Goal: Book appointment/travel/reservation

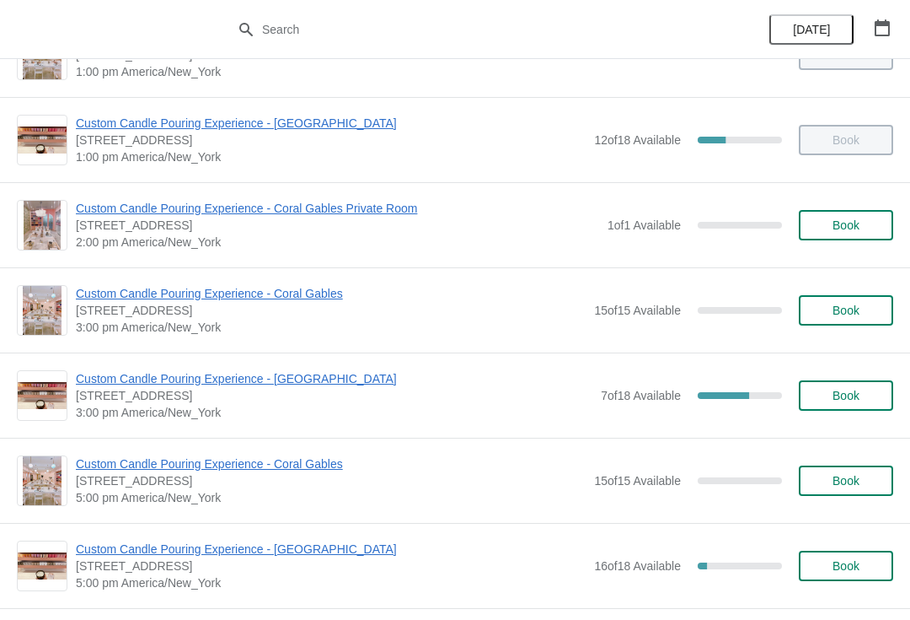
scroll to position [400, 0]
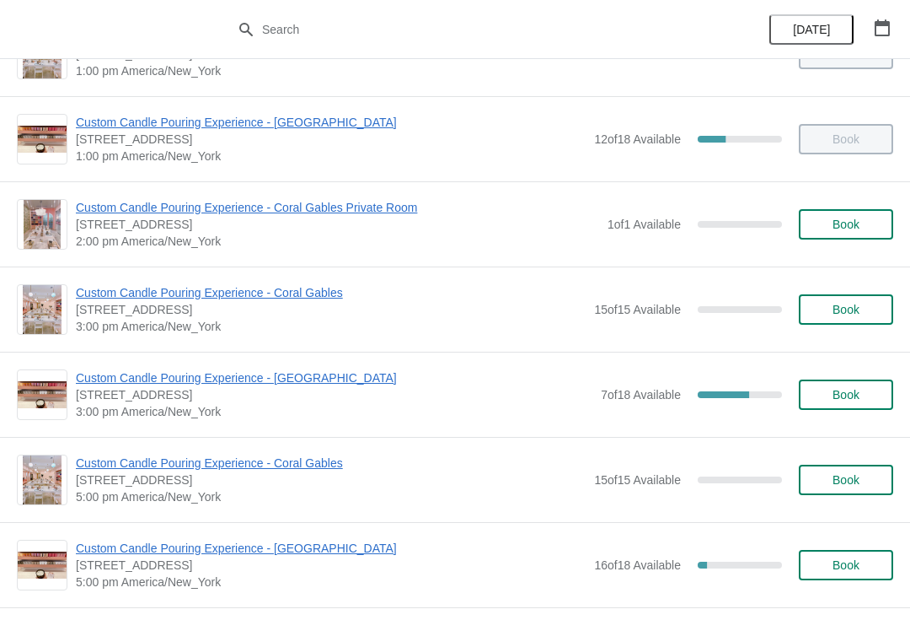
click at [836, 320] on button "Book" at bounding box center [846, 309] width 94 height 30
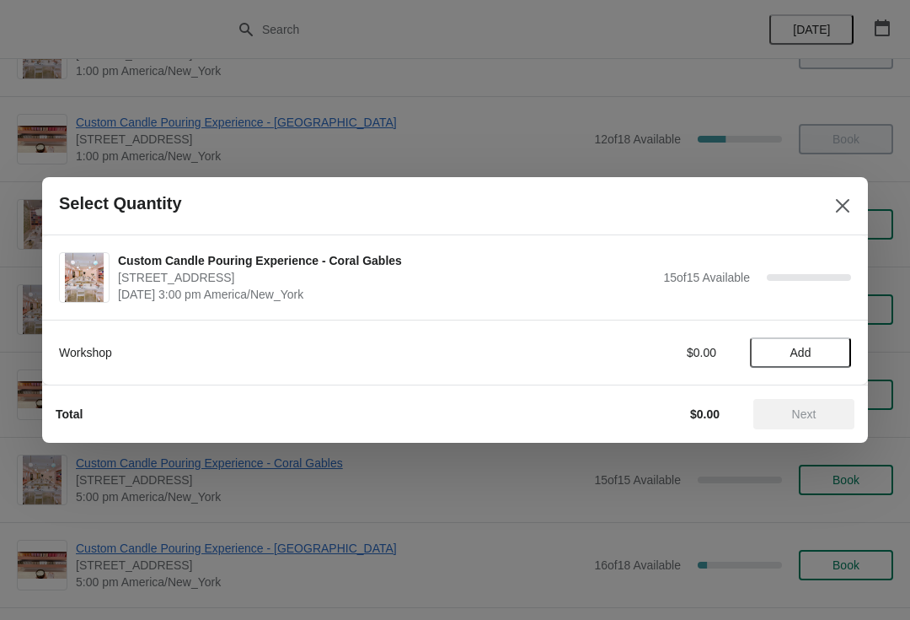
click at [802, 351] on span "Add" at bounding box center [801, 352] width 21 height 13
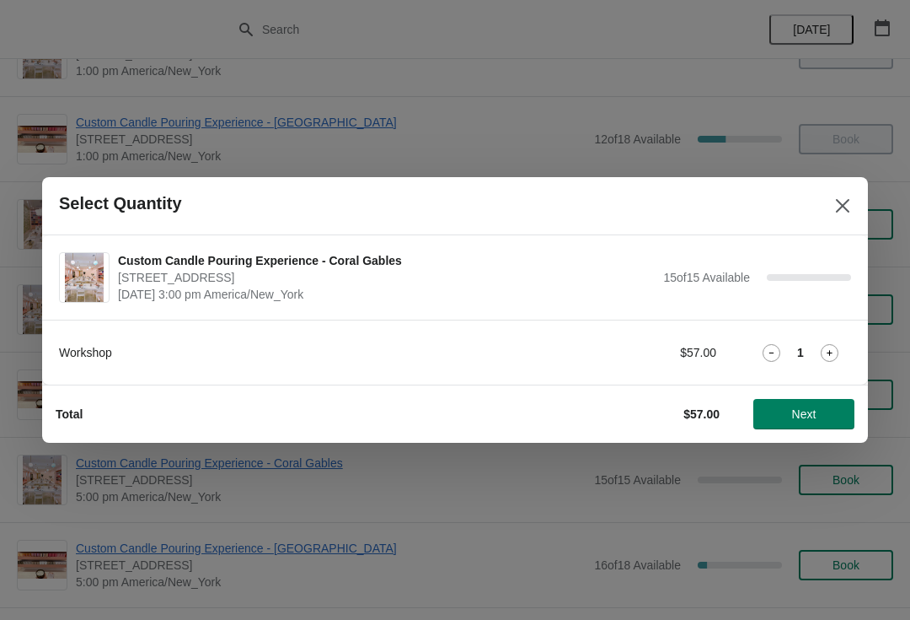
click at [816, 351] on div "1" at bounding box center [800, 353] width 101 height 18
click at [809, 422] on button "Next" at bounding box center [804, 414] width 101 height 30
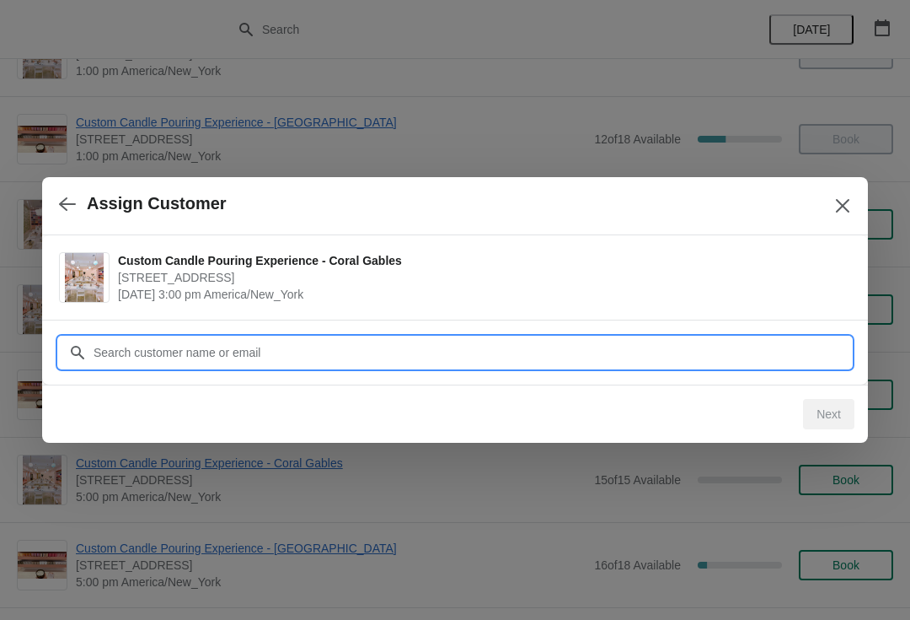
click at [552, 362] on input "Customer" at bounding box center [472, 352] width 759 height 30
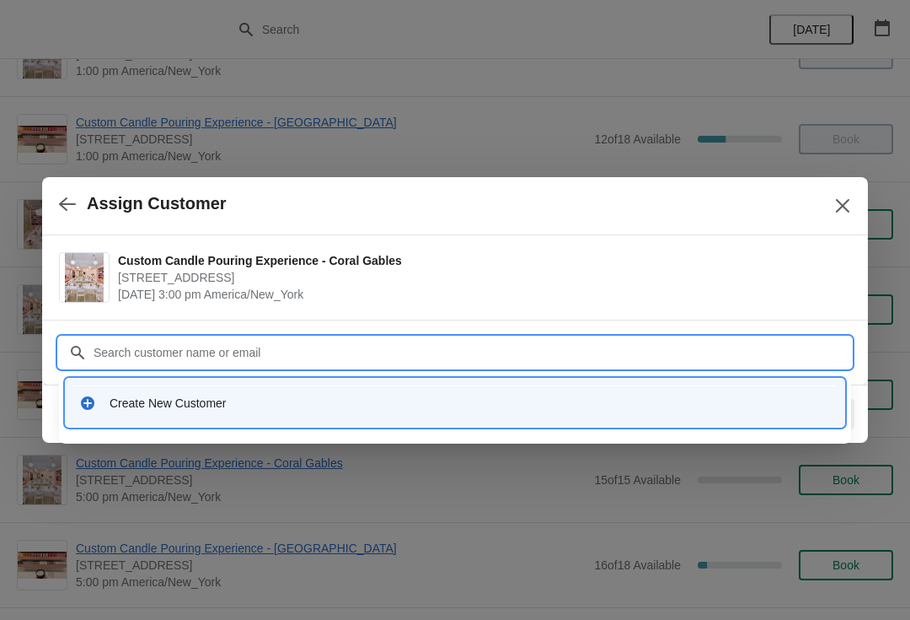
click at [372, 404] on div "Create New Customer" at bounding box center [471, 402] width 722 height 17
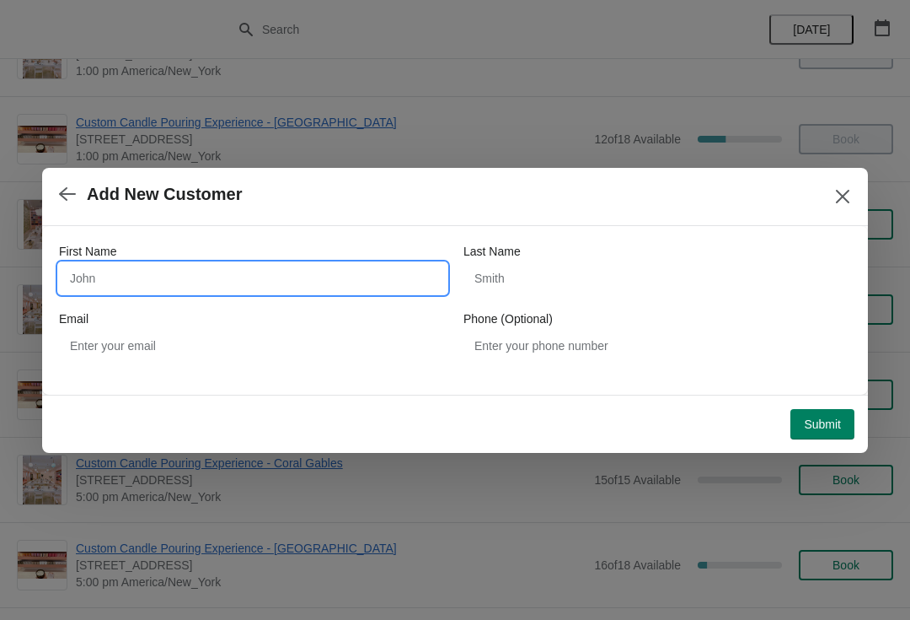
click at [316, 285] on input "First Name" at bounding box center [253, 278] width 388 height 30
type input "[PERSON_NAME]"
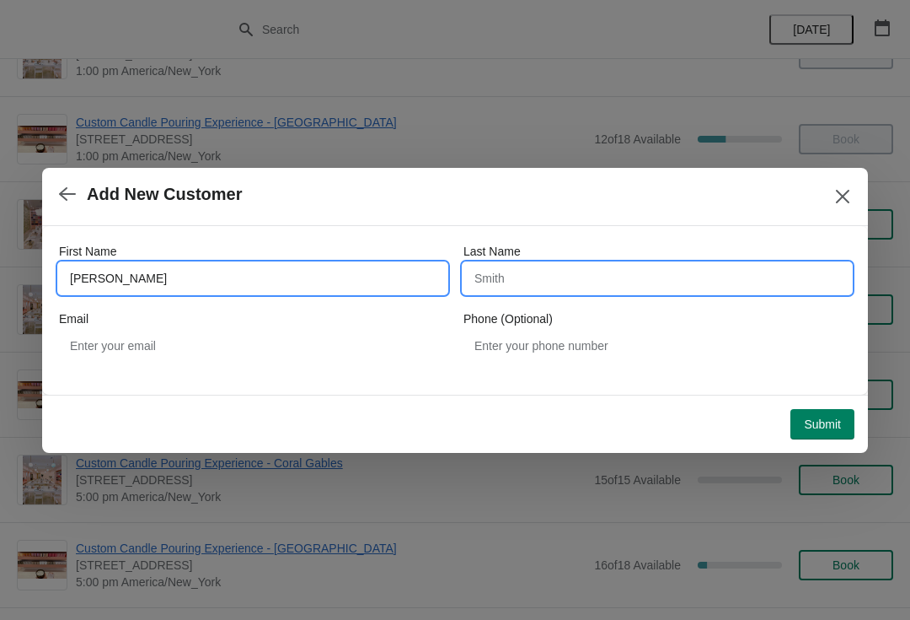
click at [566, 282] on input "Last Name" at bounding box center [658, 278] width 388 height 30
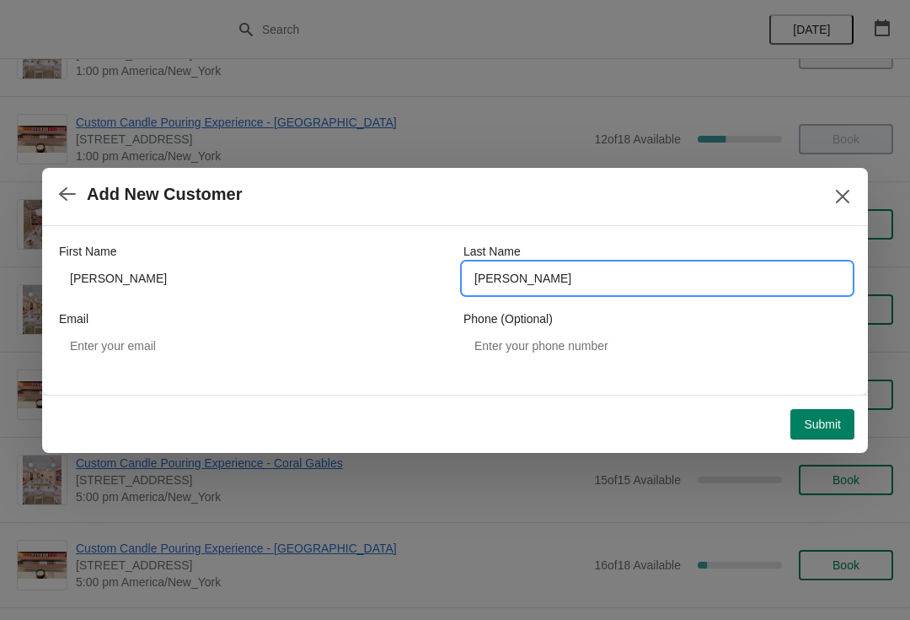
type input "[PERSON_NAME]"
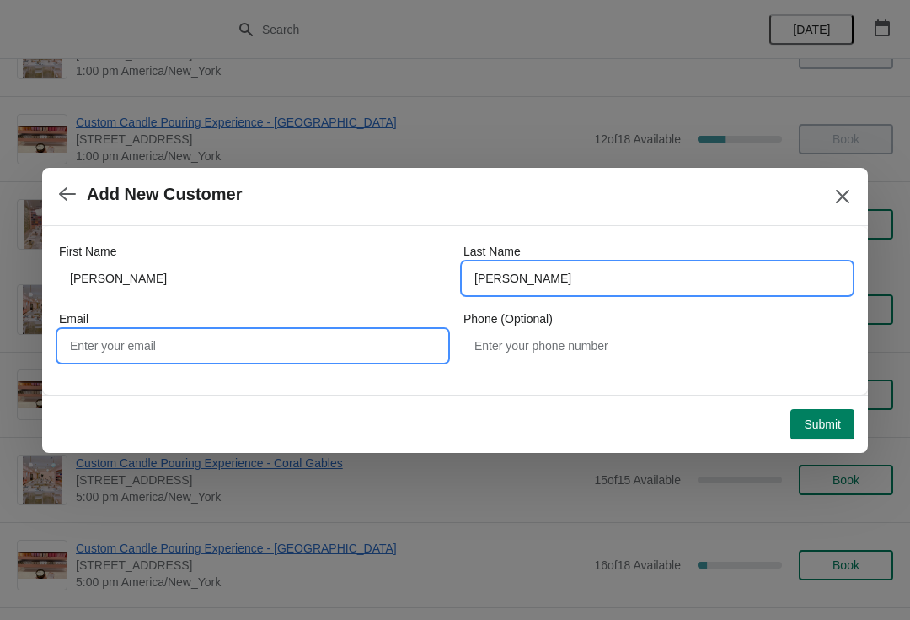
click at [336, 341] on input "Email" at bounding box center [253, 345] width 388 height 30
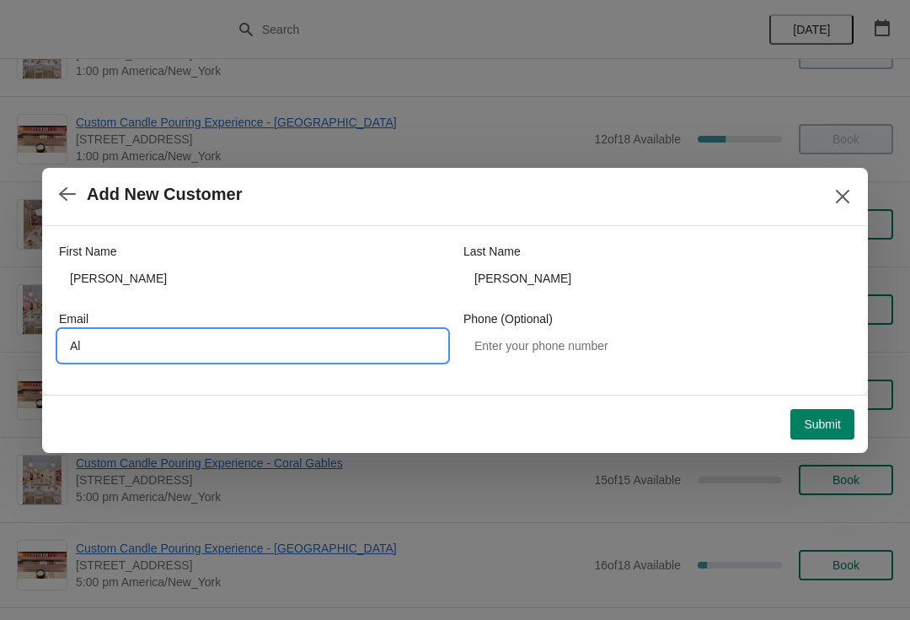
type input "A"
type input "[EMAIL_ADDRESS][DOMAIN_NAME]"
click at [829, 433] on button "Submit" at bounding box center [823, 424] width 64 height 30
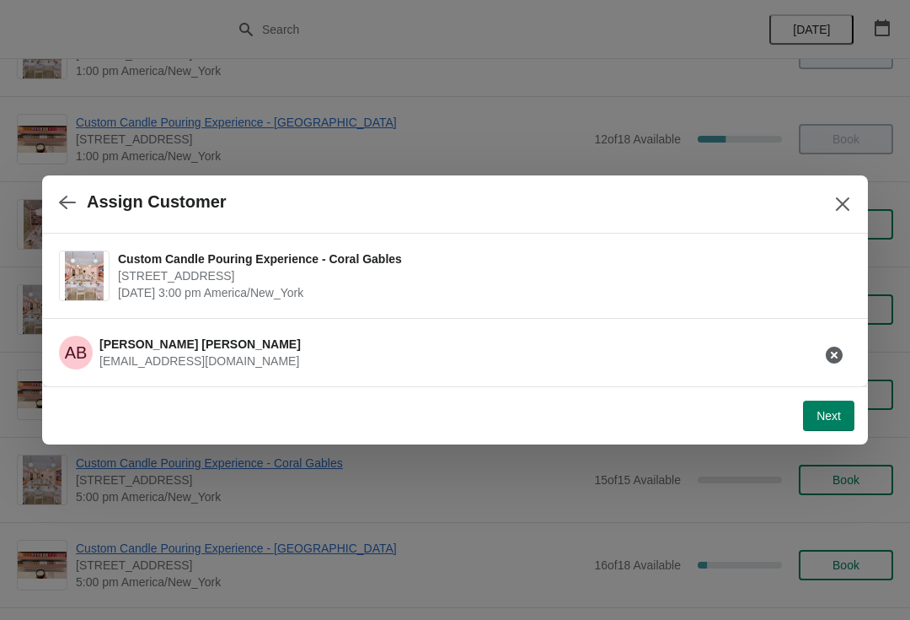
click at [836, 427] on button "Next" at bounding box center [828, 415] width 51 height 30
select select "Friend"
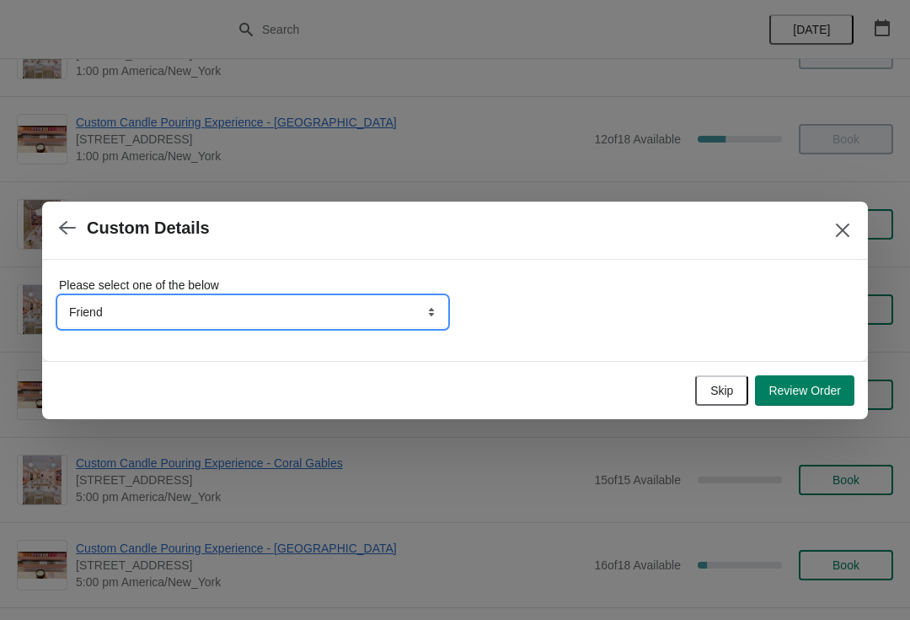
click at [93, 324] on select "Friend Instagram Tiktok Google Walk-by Attended an event Yelp" at bounding box center [253, 312] width 388 height 30
click at [95, 312] on select "Friend Instagram Tiktok Google Walk-by Attended an event Yelp" at bounding box center [253, 312] width 388 height 30
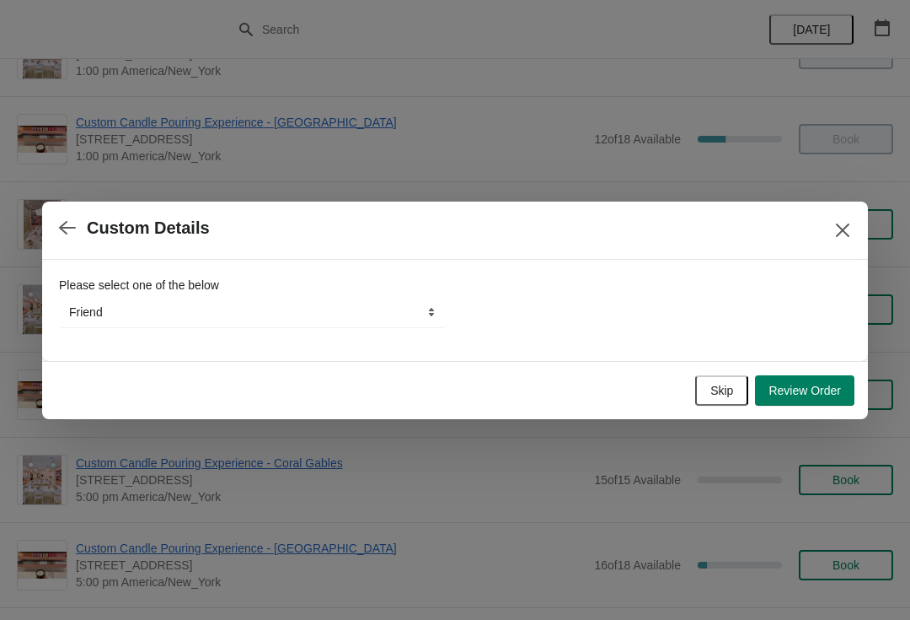
click at [723, 394] on span "Skip" at bounding box center [722, 390] width 23 height 13
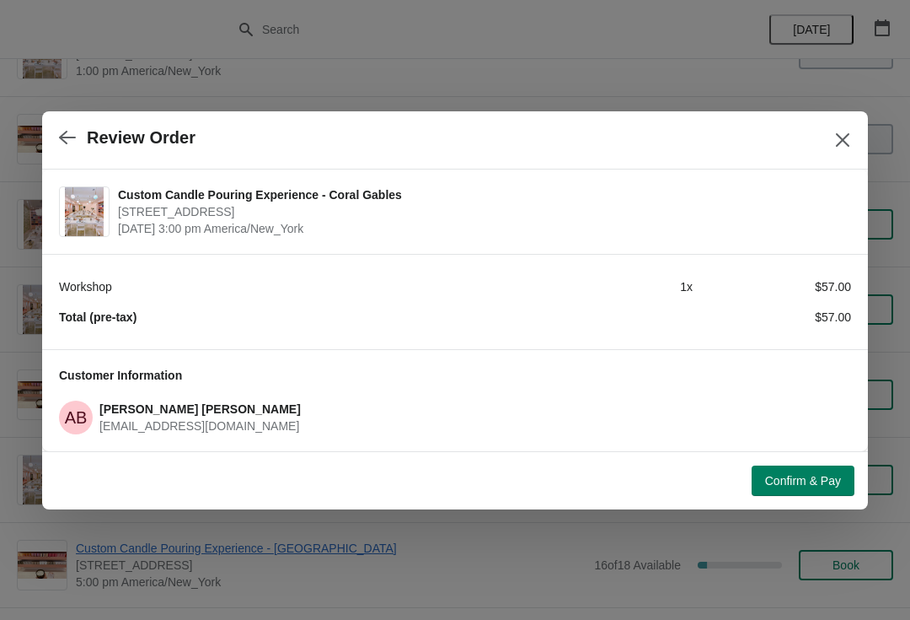
click at [815, 480] on span "Confirm & Pay" at bounding box center [803, 480] width 76 height 13
